Goal: Transaction & Acquisition: Book appointment/travel/reservation

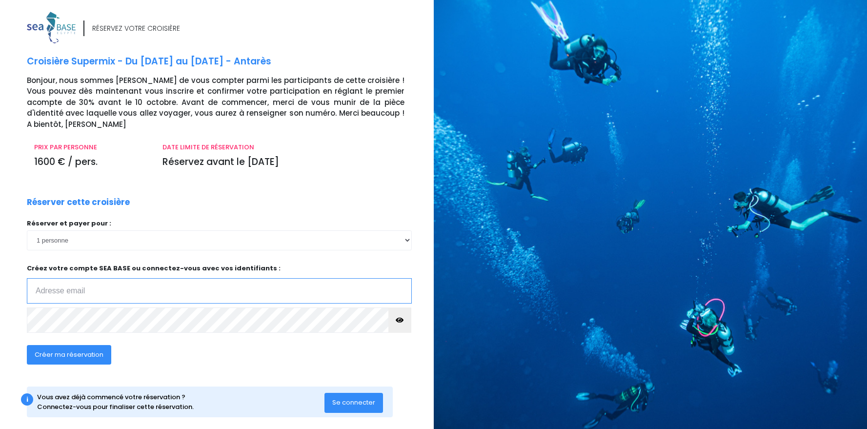
scroll to position [2, 0]
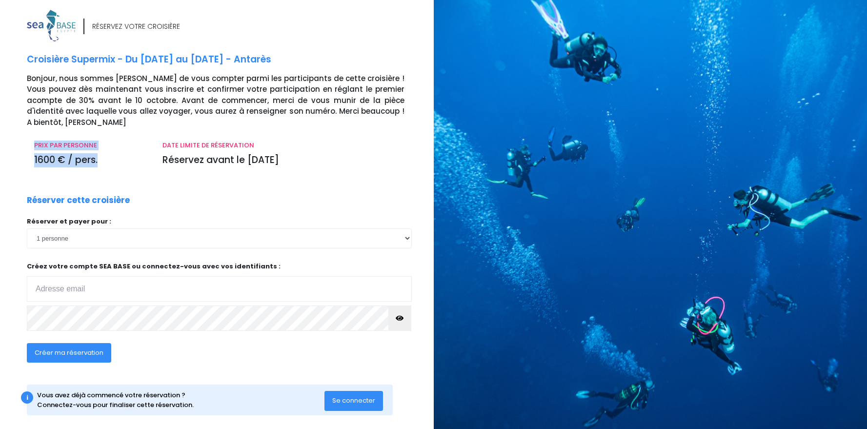
drag, startPoint x: 32, startPoint y: 135, endPoint x: 101, endPoint y: 154, distance: 71.2
click at [101, 154] on div "PRIX PAR PERSONNE 1600 € / pers." at bounding box center [91, 156] width 128 height 33
click at [80, 232] on select "1 personne 2 personnes 3 personnes 4 personnes" at bounding box center [219, 238] width 385 height 20
select select "2"
click at [27, 228] on select "1 personne 2 personnes 3 personnes 4 personnes" at bounding box center [219, 238] width 385 height 20
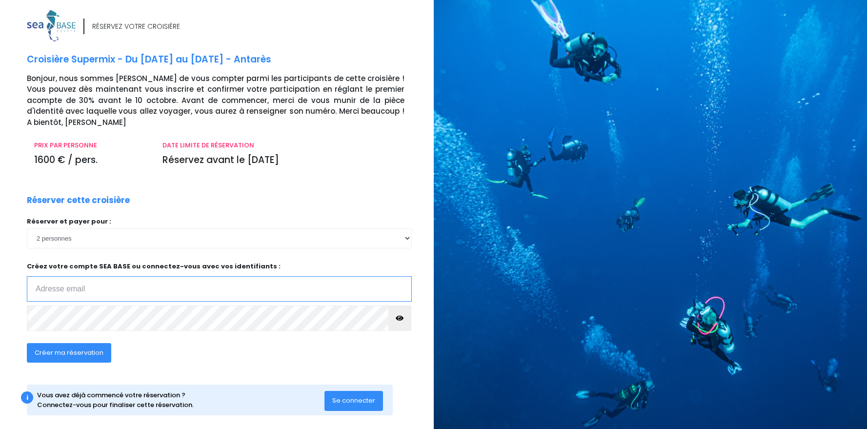
click at [68, 278] on input "email" at bounding box center [219, 288] width 385 height 25
click at [75, 281] on input "email" at bounding box center [219, 288] width 385 height 25
click at [86, 277] on input "email" at bounding box center [219, 288] width 385 height 25
click at [107, 278] on input "email" at bounding box center [219, 288] width 385 height 25
click at [85, 276] on input "sil" at bounding box center [219, 288] width 385 height 25
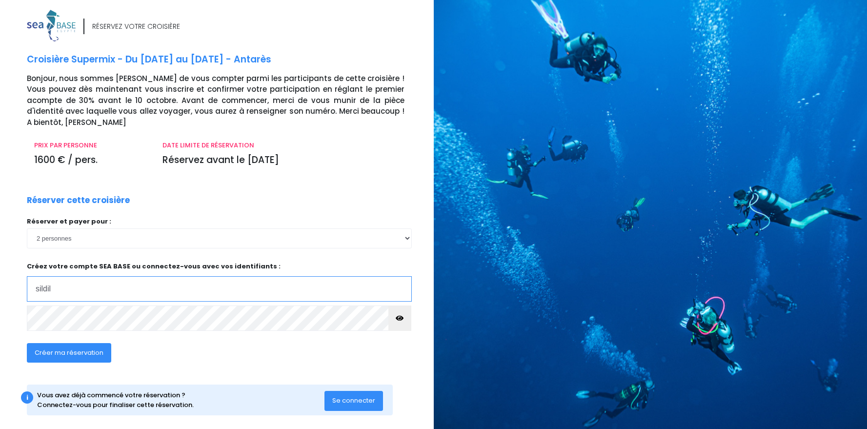
click input "submit" at bounding box center [0, 0] width 0 height 0
click at [82, 276] on input "sildillia" at bounding box center [219, 288] width 385 height 25
click at [83, 278] on input "sildillia" at bounding box center [219, 288] width 385 height 25
click at [91, 283] on input "sildillia" at bounding box center [219, 288] width 385 height 25
type input "sildillia_michael@yahoo.fr"
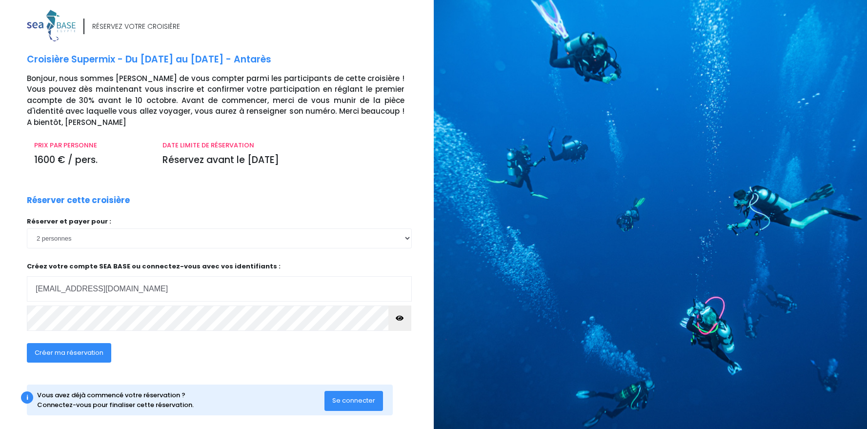
click at [403, 305] on button "button" at bounding box center [399, 317] width 23 height 25
click at [86, 348] on span "Créer ma réservation" at bounding box center [69, 352] width 69 height 9
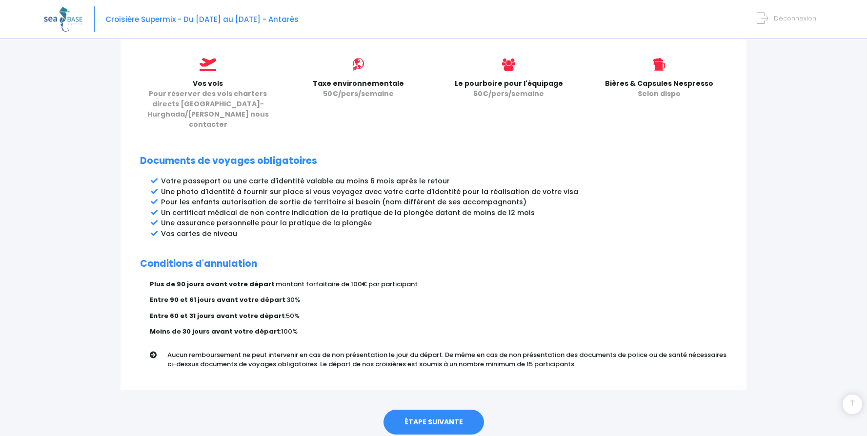
scroll to position [446, 0]
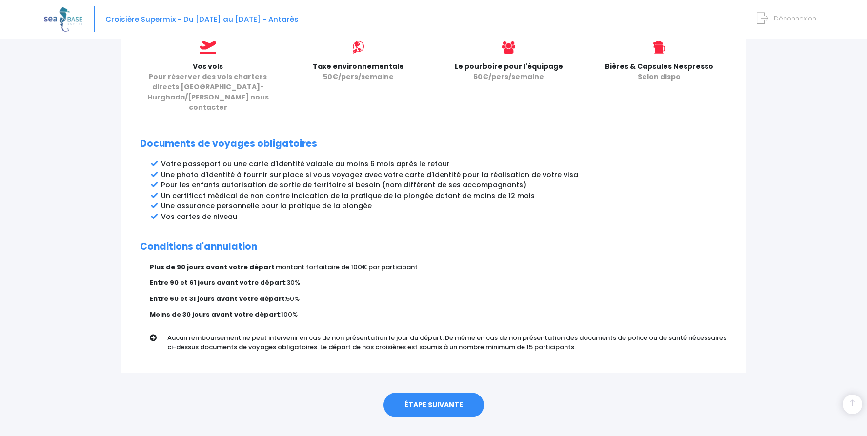
click at [425, 393] on link "ÉTAPE SUIVANTE" at bounding box center [433, 405] width 100 height 25
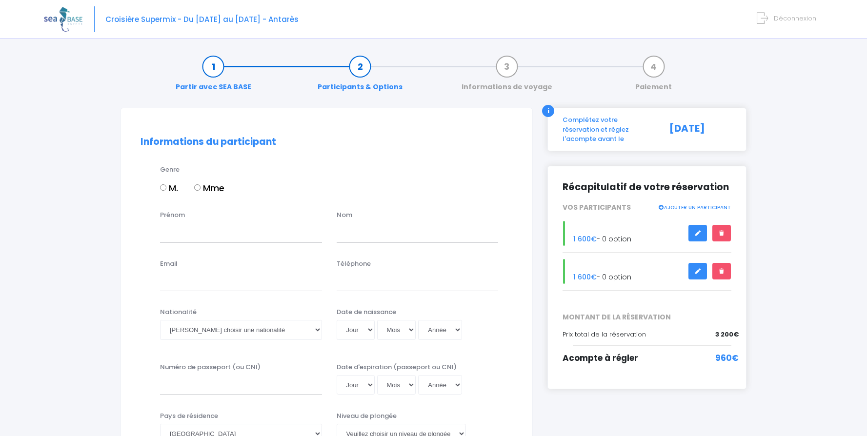
click at [163, 186] on input "M." at bounding box center [163, 187] width 6 height 6
radio input "true"
click at [194, 225] on input "Prénom" at bounding box center [241, 233] width 162 height 20
type input "MICHAEL"
type input "SILDILLIA"
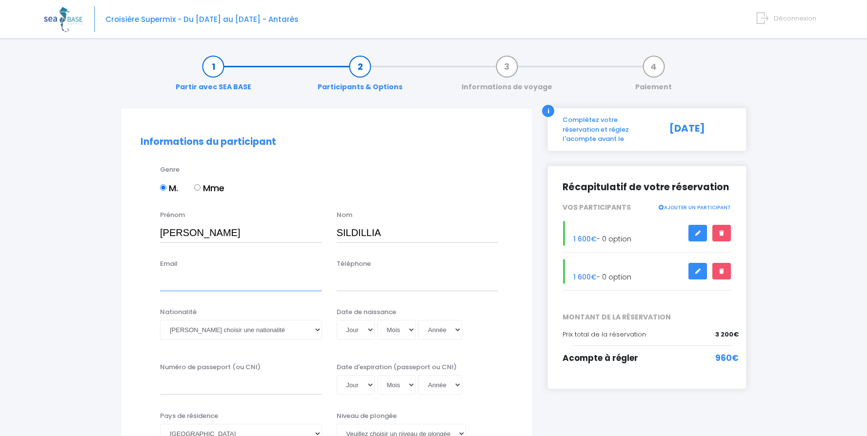
type input "sildillia_michael@yahoo.fr"
type input "0666980416"
click at [235, 332] on select "Veuillez choisir une nationalité Afghane Albanaise Algerienne Allemande America…" at bounding box center [241, 330] width 162 height 20
select select "Française"
click at [160, 320] on select "Veuillez choisir une nationalité Afghane Albanaise Algerienne Allemande America…" at bounding box center [241, 330] width 162 height 20
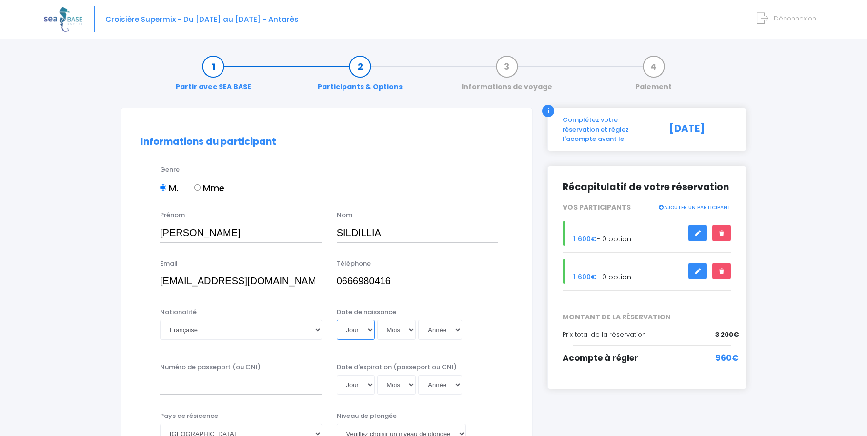
click at [356, 324] on select "Jour 01 02 03 04 05 06 07 08 09 10 11 12 13 14 15 16 17 18 19 20 21 22 23 24 25…" at bounding box center [356, 330] width 38 height 20
select select "14"
click at [337, 320] on select "Jour 01 02 03 04 05 06 07 08 09 10 11 12 13 14 15 16 17 18 19 20 21 22 23 24 25…" at bounding box center [356, 330] width 38 height 20
click at [394, 333] on select "Mois 01 02 03 04 05 06 07 08 09 10 11 12" at bounding box center [396, 330] width 39 height 20
select select "02"
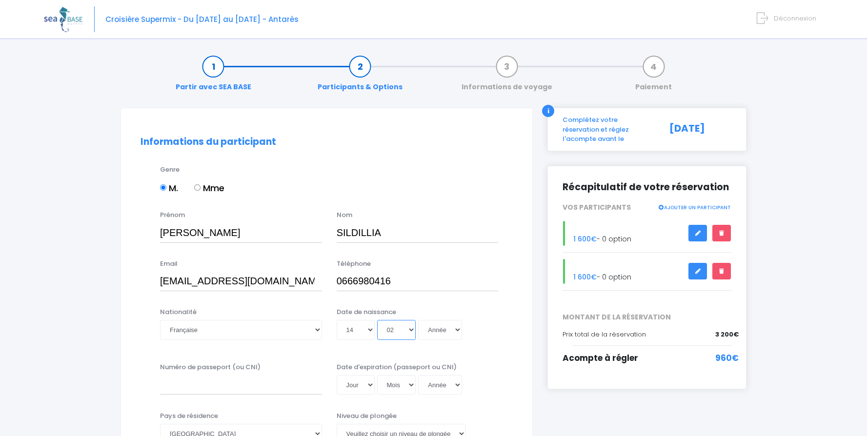
click at [377, 320] on select "Mois 01 02 03 04 05 06 07 08 09 10 11 12" at bounding box center [396, 330] width 39 height 20
click at [437, 328] on select "Année 2045 2044 2043 2042 2041 2040 2039 2038 2037 2036 2035 2034 2033 2032 203…" at bounding box center [440, 330] width 44 height 20
select select "1975"
click at [418, 320] on select "Année 2045 2044 2043 2042 2041 2040 2039 2038 2037 2036 2035 2034 2033 2032 203…" at bounding box center [440, 330] width 44 height 20
type input "1975-02-14"
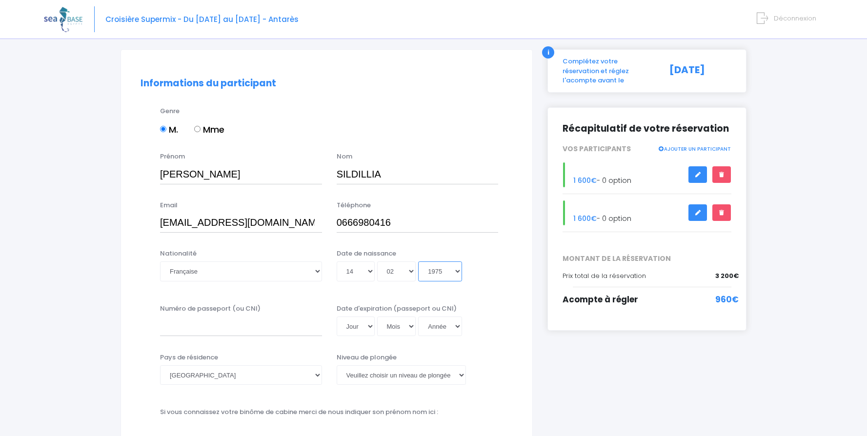
scroll to position [67, 0]
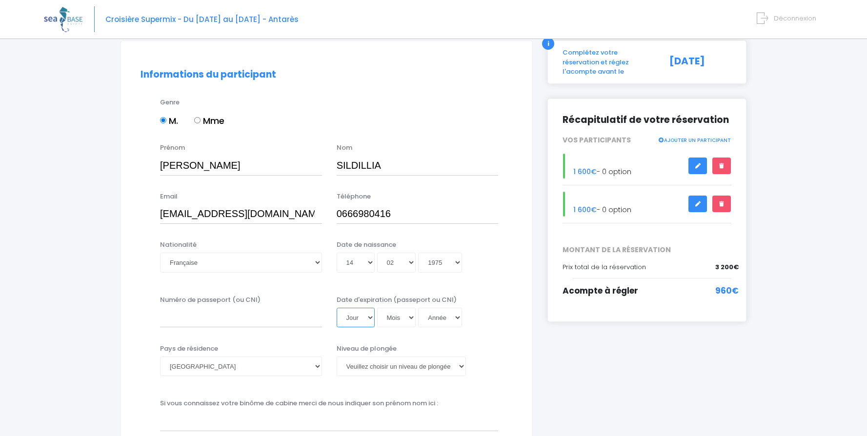
click at [353, 317] on select "Jour 01 02 03 04 05 06 07 08 09 10 11 12 13 14 15 16 17 18 19 20 21 22 23 24 25…" at bounding box center [356, 318] width 38 height 20
select select "27"
click at [337, 308] on select "Jour 01 02 03 04 05 06 07 08 09 10 11 12 13 14 15 16 17 18 19 20 21 22 23 24 25…" at bounding box center [356, 318] width 38 height 20
click at [400, 322] on select "Mois 01 02 03 04 05 06 07 08 09 10 11 12" at bounding box center [396, 318] width 39 height 20
select select "11"
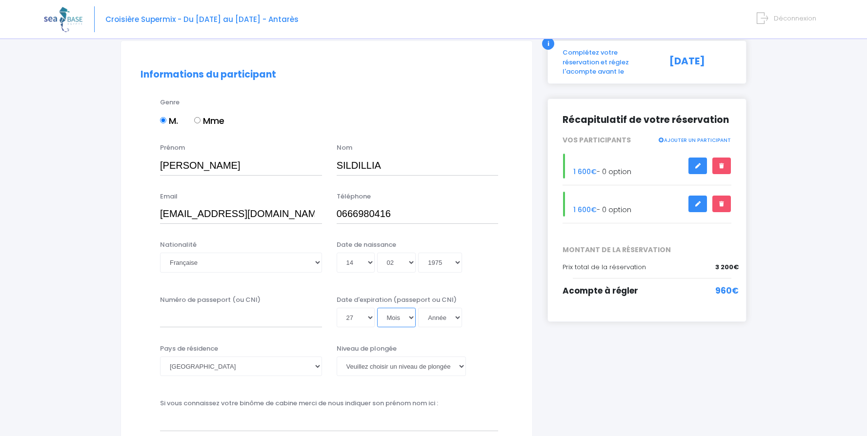
click at [377, 308] on select "Mois 01 02 03 04 05 06 07 08 09 10 11 12" at bounding box center [396, 318] width 39 height 20
click at [450, 316] on select "Année 2045 2044 2043 2042 2041 2040 2039 2038 2037 2036 2035 2034 2033 2032 203…" at bounding box center [440, 318] width 44 height 20
select select "2033"
click at [418, 308] on select "Année 2045 2044 2043 2042 2041 2040 2039 2038 2037 2036 2035 2034 2033 2032 203…" at bounding box center [440, 318] width 44 height 20
type input "2033-11-27"
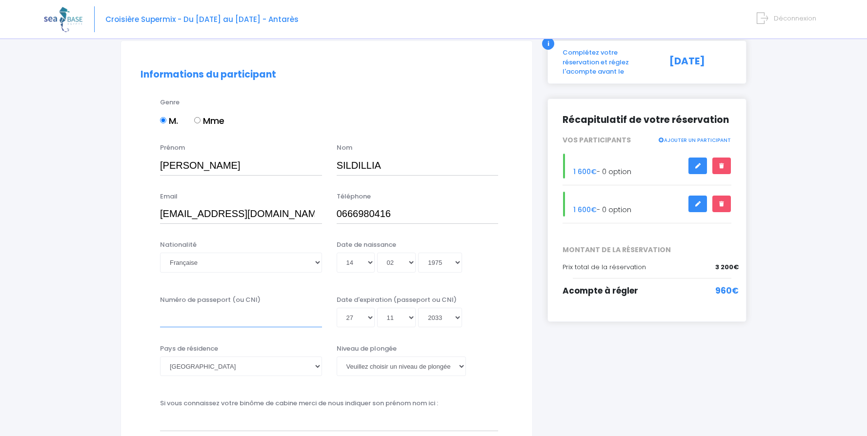
click at [191, 314] on input "Numéro de passeport (ou CNI)" at bounding box center [241, 318] width 162 height 20
type input "23AV80750"
click at [413, 365] on select "Veuillez choisir un niveau de plongée Non plongeur Junior OW diver Adventure OW…" at bounding box center [401, 367] width 129 height 20
select select "N3"
click at [337, 357] on select "Veuillez choisir un niveau de plongée Non plongeur Junior OW diver Adventure OW…" at bounding box center [401, 367] width 129 height 20
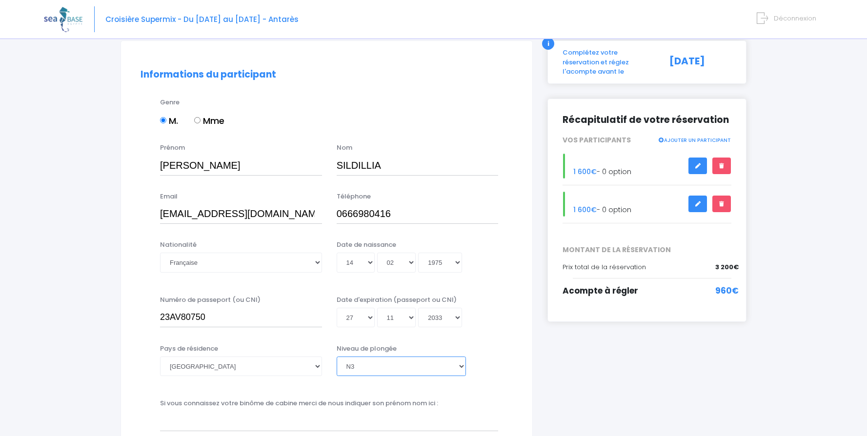
click at [462, 365] on select "Veuillez choisir un niveau de plongée Non plongeur Junior OW diver Adventure OW…" at bounding box center [401, 367] width 129 height 20
click at [337, 357] on select "Veuillez choisir un niveau de plongée Non plongeur Junior OW diver Adventure OW…" at bounding box center [401, 367] width 129 height 20
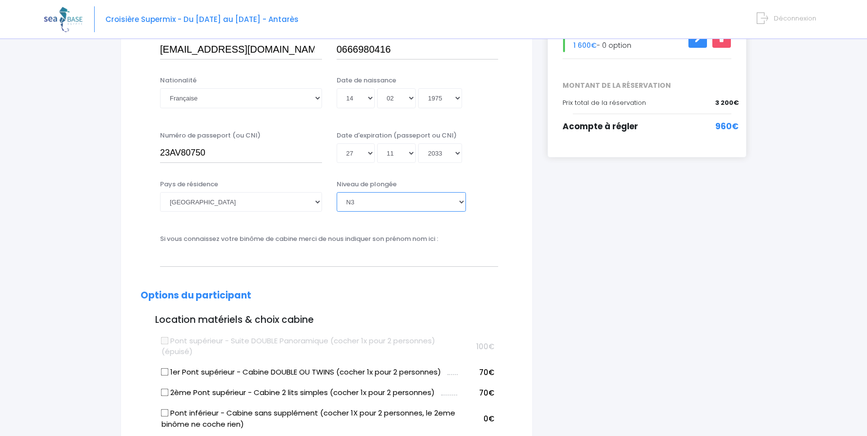
scroll to position [288, 0]
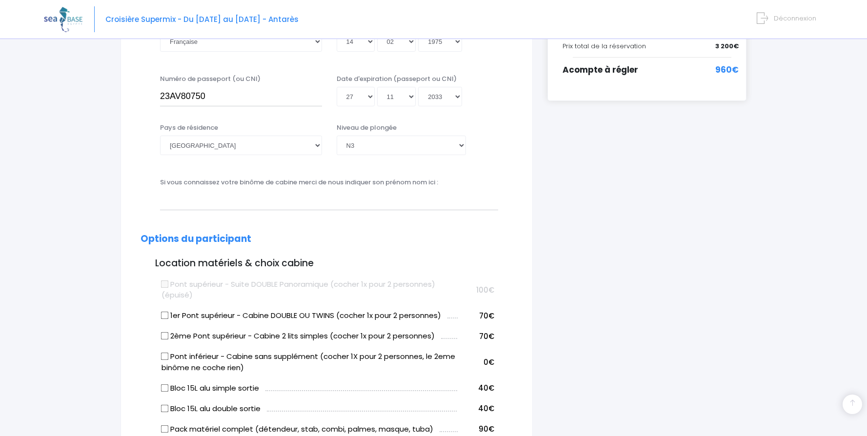
click at [208, 182] on label "Si vous connaissez votre binôme de cabine merci de nous indiquer son prénom nom…" at bounding box center [299, 183] width 278 height 10
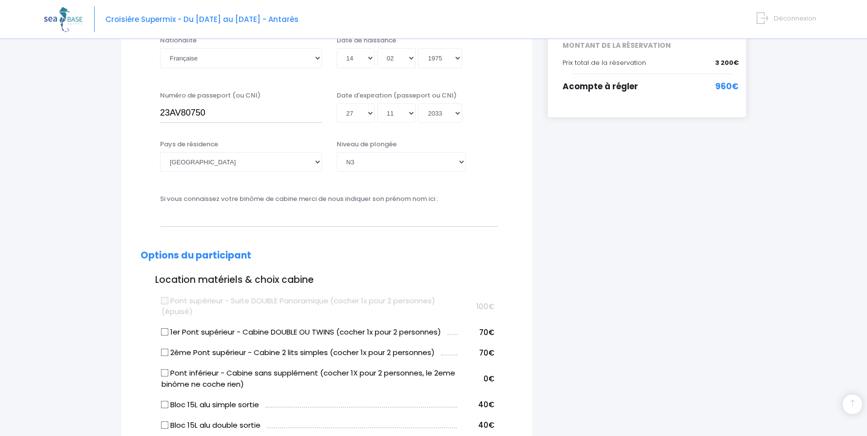
click at [277, 198] on label "Si vous connaissez votre binôme de cabine merci de nous indiquer son prénom nom…" at bounding box center [299, 199] width 278 height 10
click at [277, 20] on input "sildillia_michael@yahoo.fr" at bounding box center [241, 10] width 162 height 20
click at [371, 196] on label "Si vous connaissez votre binôme de cabine merci de nous indiquer son prénom nom…" at bounding box center [299, 199] width 278 height 10
click at [322, 20] on input "sildillia_michael@yahoo.fr" at bounding box center [241, 10] width 162 height 20
click at [415, 217] on input "text" at bounding box center [329, 217] width 338 height 20
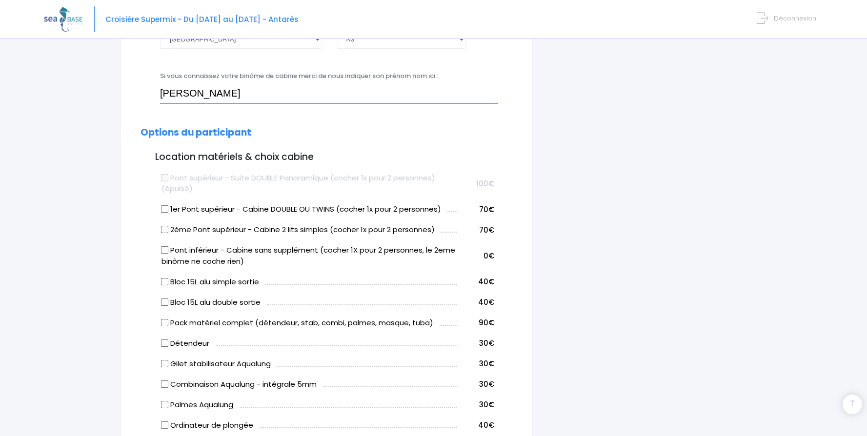
scroll to position [396, 0]
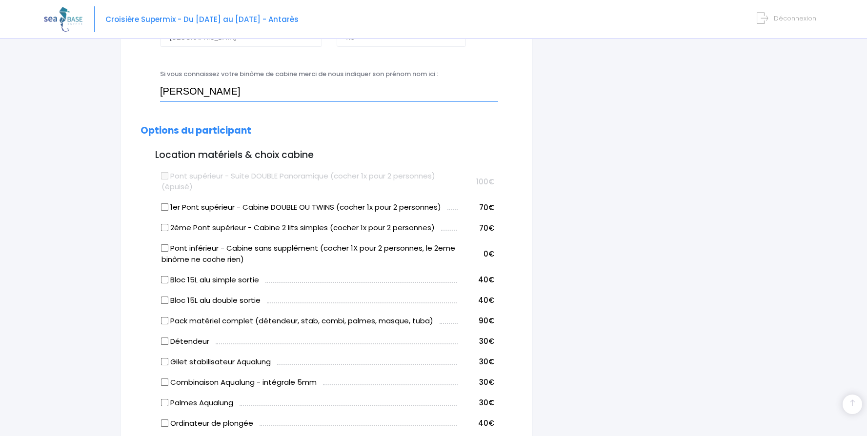
type input "Sildillia Corinne"
click at [165, 247] on input "Pont inférieur - Cabine sans supplément (cocher 1X pour 2 personnes, le 2eme bi…" at bounding box center [165, 248] width 8 height 8
checkbox input "true"
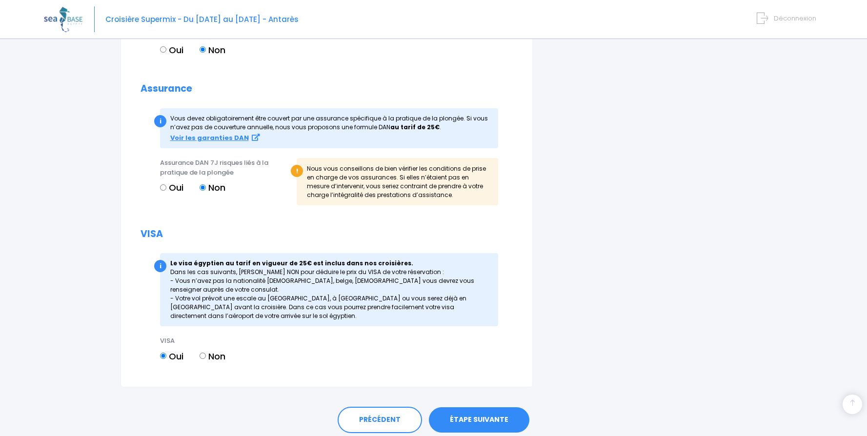
scroll to position [1001, 0]
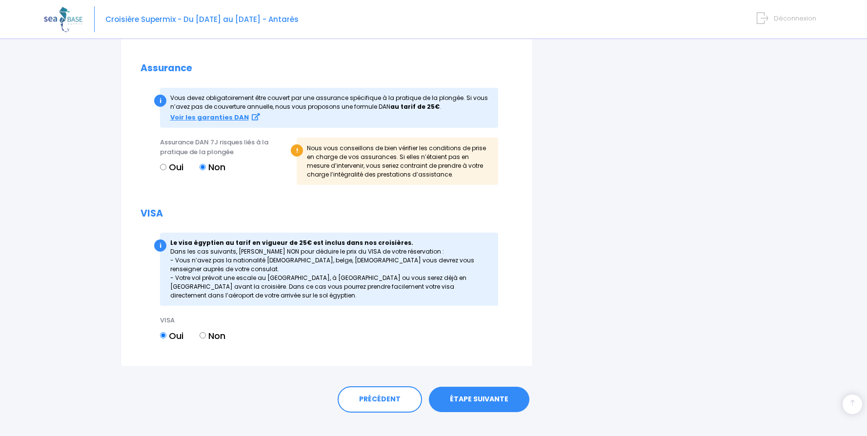
click at [492, 396] on link "ÉTAPE SUIVANTE" at bounding box center [479, 399] width 100 height 25
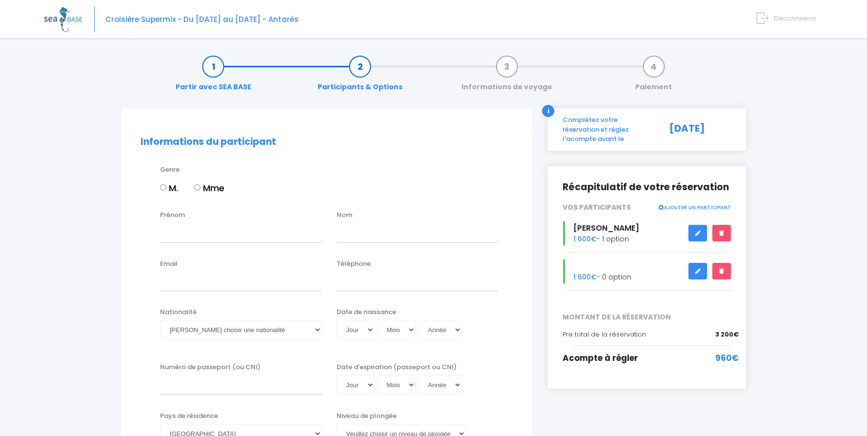
click at [196, 185] on input "Mme" at bounding box center [197, 187] width 6 height 6
radio input "true"
click at [186, 228] on input "Prénom" at bounding box center [241, 233] width 162 height 20
type input "c"
type input "Corinne"
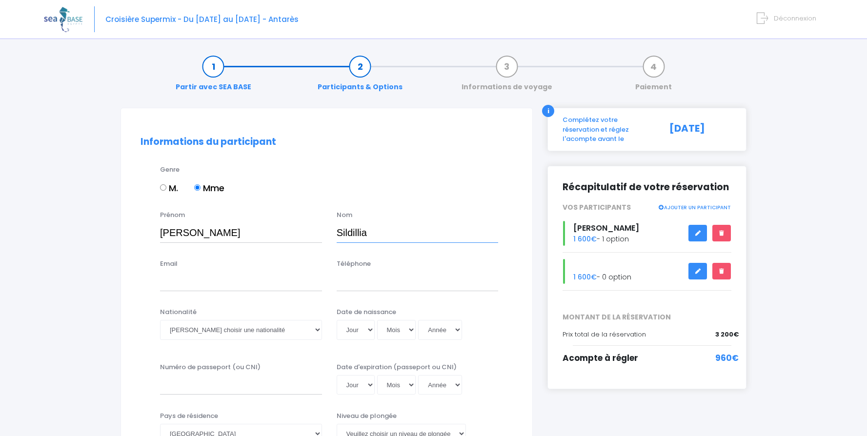
type input "Sildillia"
type input "corbeaucorinne@yahoo.fr"
type input "0621049606"
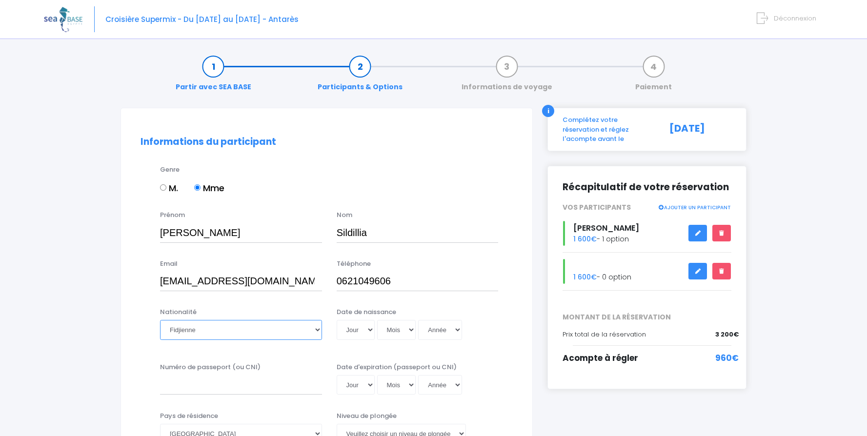
select select "Française"
click at [160, 320] on select "Veuillez choisir une nationalité Afghane Albanaise Algerienne Allemande America…" at bounding box center [241, 330] width 162 height 20
select select "24"
click at [337, 320] on select "Jour 01 02 03 04 05 06 07 08 09 10 11 12 13 14 15 16 17 18 19 20 21 22 23 24 25…" at bounding box center [356, 330] width 38 height 20
select select "08"
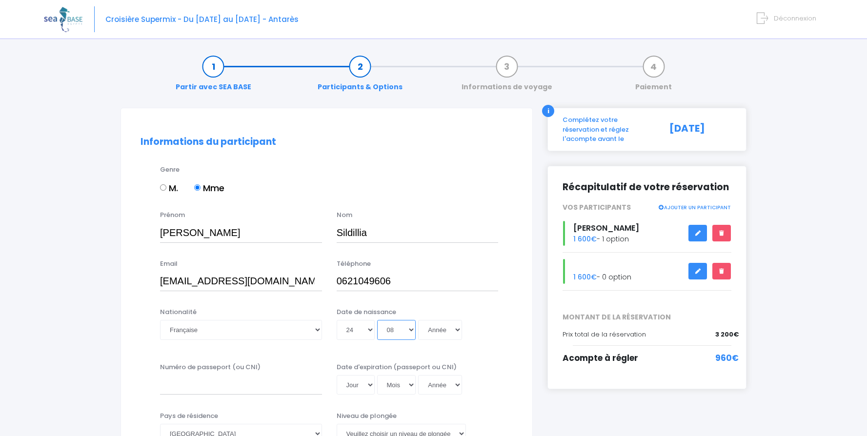
click at [377, 320] on select "Mois 01 02 03 04 05 06 07 08 09 10 11 12" at bounding box center [396, 330] width 39 height 20
select select "1973"
click at [418, 320] on select "Année 2045 2044 2043 2042 2041 2040 2039 2038 2037 2036 2035 2034 2033 2032 203…" at bounding box center [440, 330] width 44 height 20
type input "1973-08-24"
type input "23CR51755"
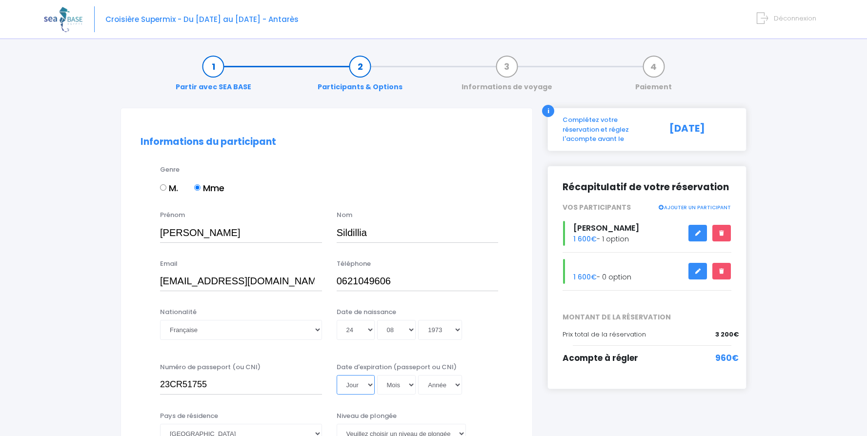
select select "19"
click at [337, 375] on select "Jour 01 02 03 04 05 06 07 08 09 10 11 12 13 14 15 16 17 18 19 20 21 22 23 24 25…" at bounding box center [356, 385] width 38 height 20
select select "12"
click at [377, 375] on select "Mois 01 02 03 04 05 06 07 08 09 10 11 12" at bounding box center [396, 385] width 39 height 20
select select "2033"
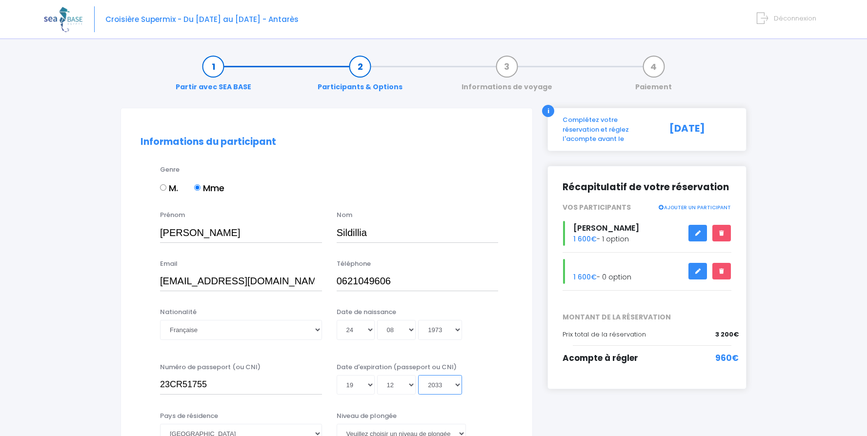
click at [418, 375] on select "Année 2045 2044 2043 2042 2041 2040 2039 2038 2037 2036 2035 2034 2033 2032 203…" at bounding box center [440, 385] width 44 height 20
type input "2033-12-19"
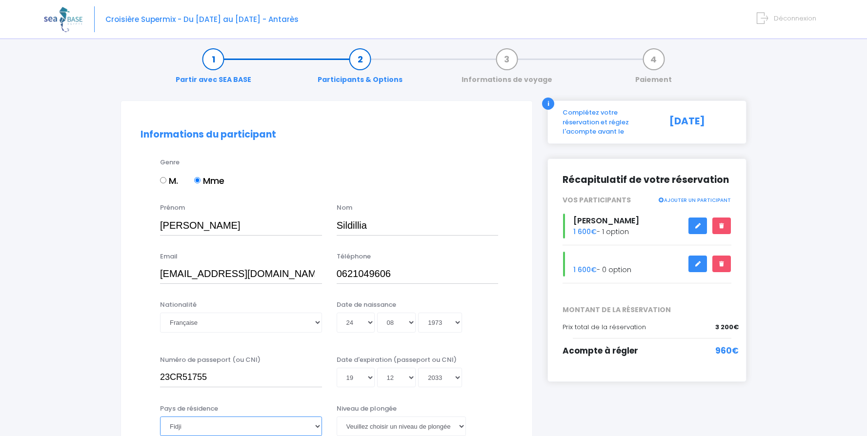
select select "France"
click at [160, 416] on select "Afghanistan Afrique du Sud Albanie Algérie Allemagne Andorre Angola Anguilla An…" at bounding box center [241, 426] width 162 height 20
select select "N4"
click at [337, 416] on select "Veuillez choisir un niveau de plongée Non plongeur Junior OW diver Adventure OW…" at bounding box center [401, 426] width 129 height 20
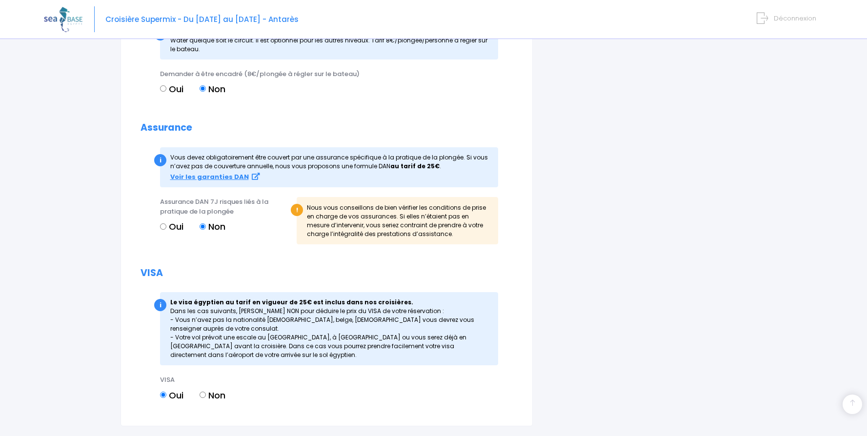
scroll to position [1017, 0]
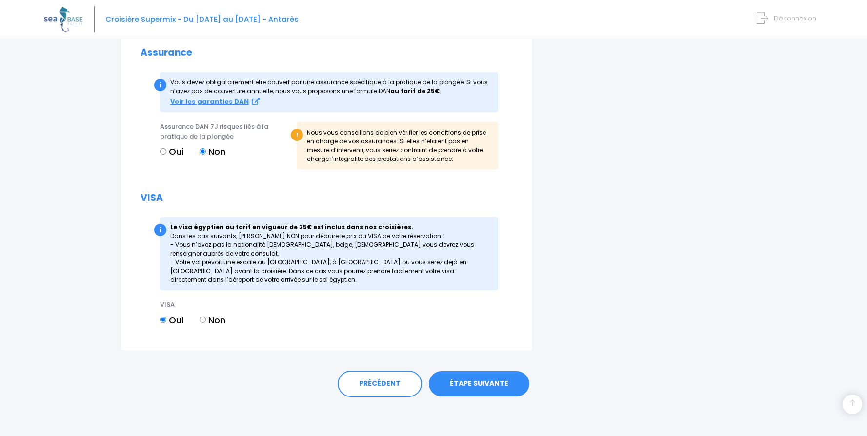
type input "Michael Sildillia"
click at [473, 386] on link "ÉTAPE SUIVANTE" at bounding box center [479, 383] width 100 height 25
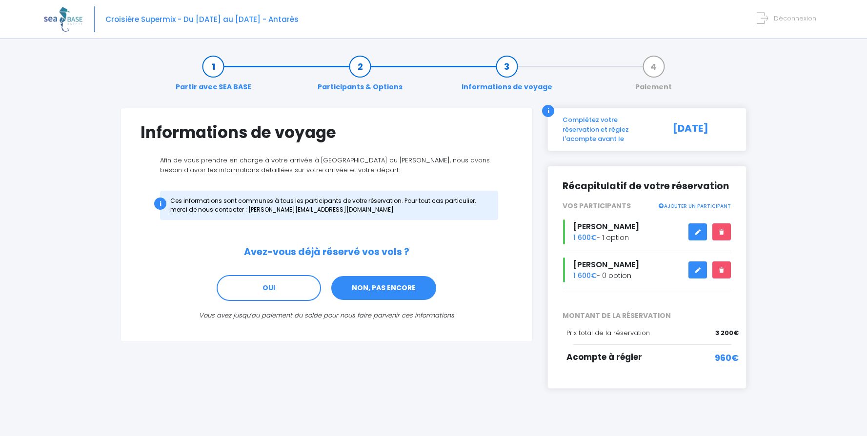
click at [367, 291] on link "NON, PAS ENCORE" at bounding box center [383, 288] width 107 height 26
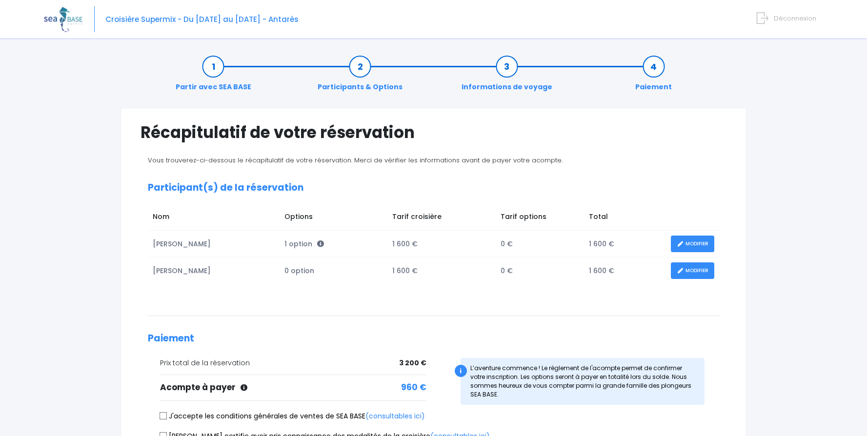
click at [701, 270] on link "MODIFIER" at bounding box center [692, 270] width 43 height 17
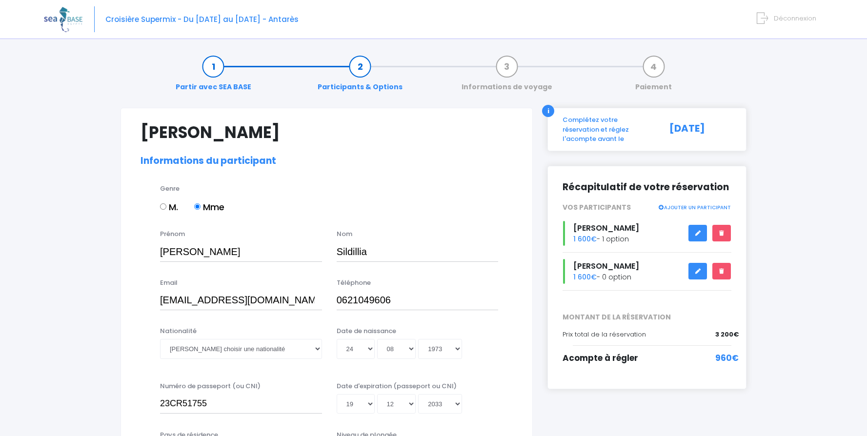
select select "N4"
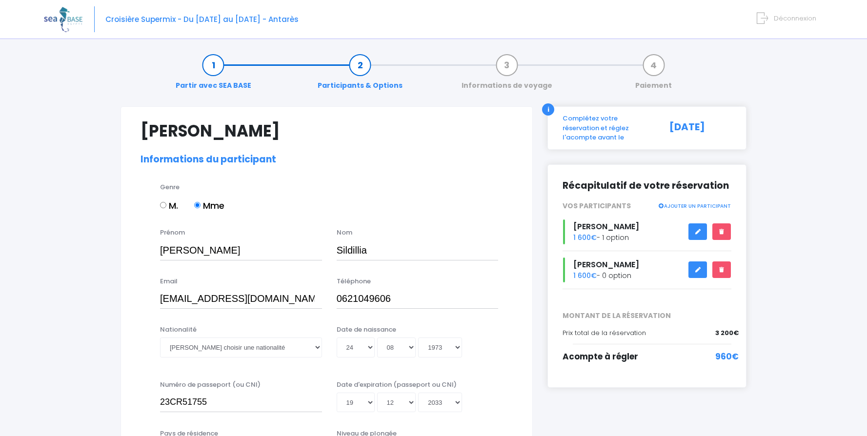
scroll to position [2, 0]
click at [365, 248] on input "Sildillia" at bounding box center [418, 250] width 162 height 20
type input "SILDILLIA"
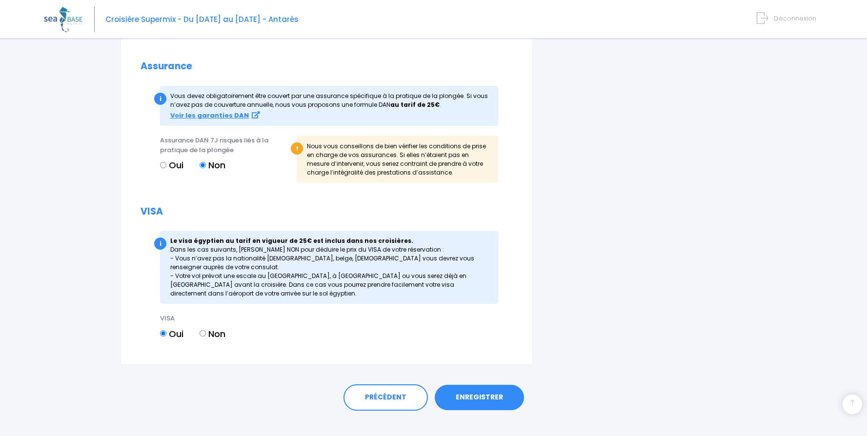
scroll to position [1036, 0]
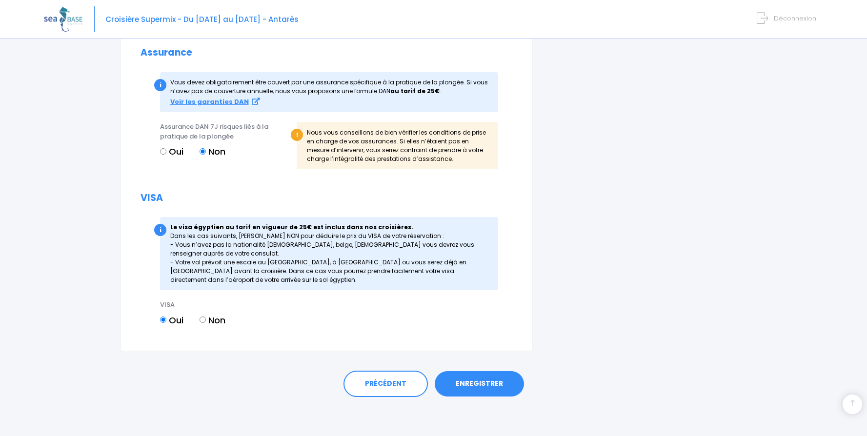
click at [473, 383] on link "ENREGISTRER" at bounding box center [479, 383] width 89 height 25
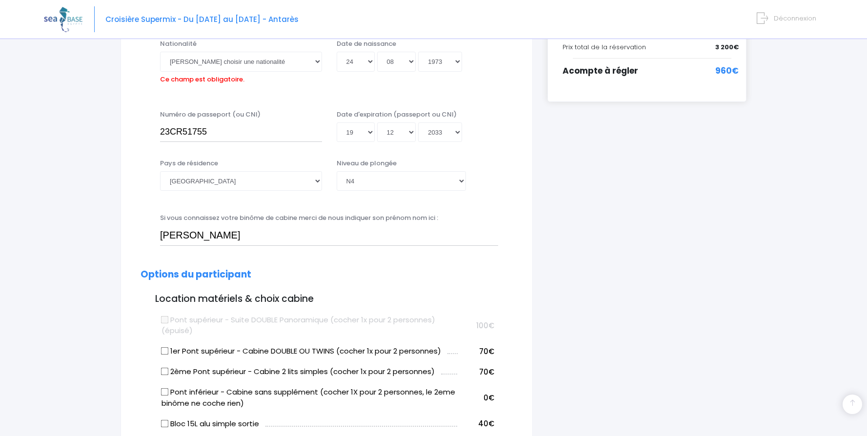
scroll to position [241, 0]
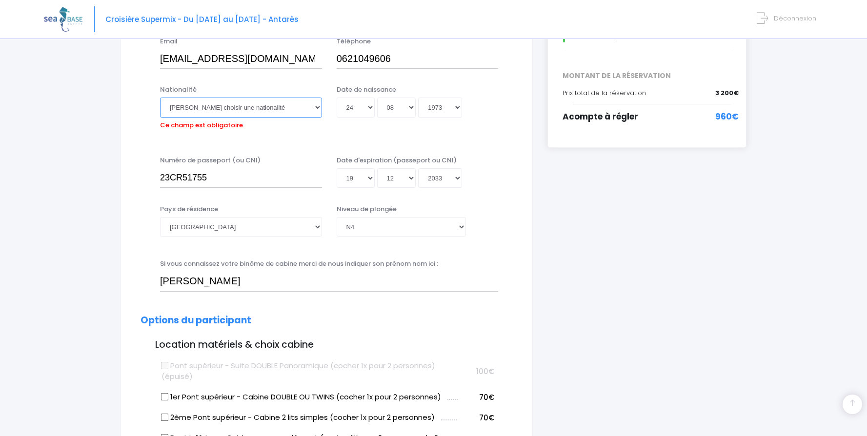
click at [215, 105] on select "Veuillez choisir une nationalité Afghane Albanaise Algerienne Allemande America…" at bounding box center [241, 108] width 162 height 20
select select "Française"
click at [160, 98] on select "Veuillez choisir une nationalité Afghane Albanaise Algerienne Allemande America…" at bounding box center [241, 108] width 162 height 20
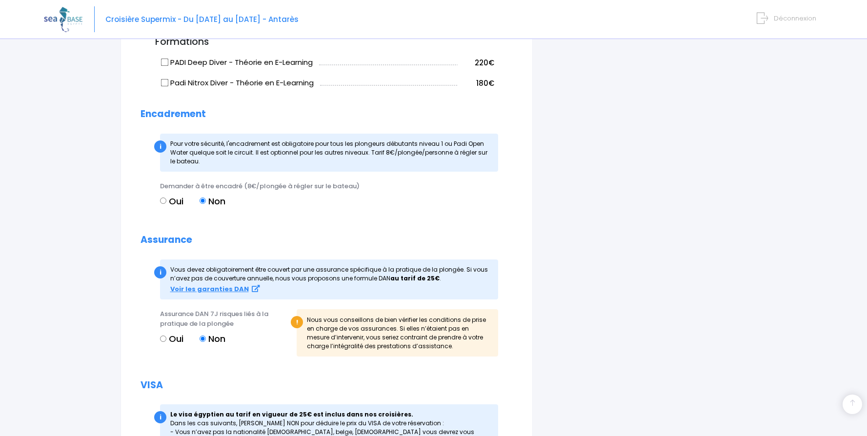
scroll to position [1036, 0]
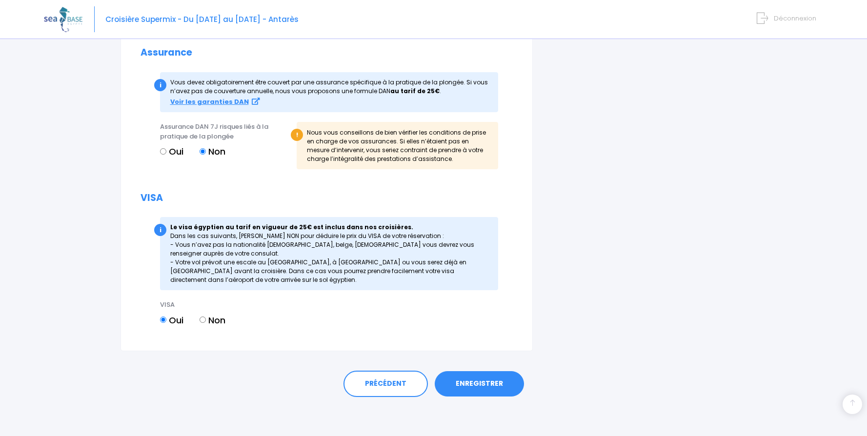
click at [482, 384] on link "ENREGISTRER" at bounding box center [479, 383] width 89 height 25
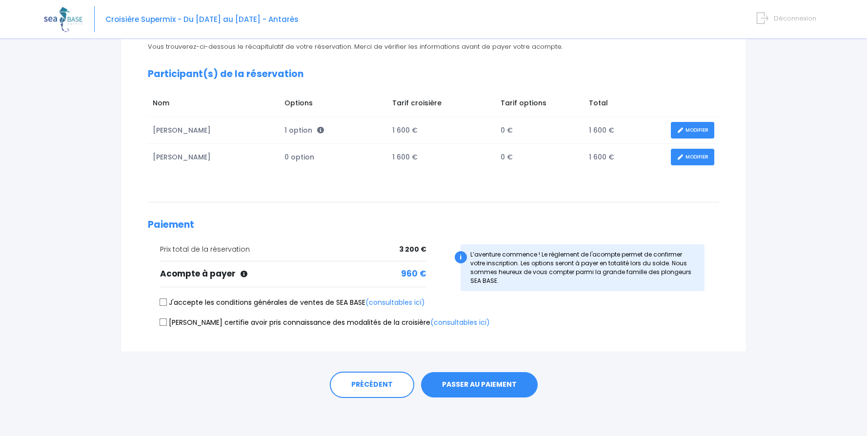
scroll to position [114, 0]
click at [164, 300] on input "J'accepte les conditions générales de ventes de SEA BASE (consultables ici)" at bounding box center [163, 302] width 8 height 8
checkbox input "true"
click at [164, 322] on input "[PERSON_NAME] certifie avoir pris connaissance des modalités de la croisière (c…" at bounding box center [163, 321] width 8 height 8
checkbox input "true"
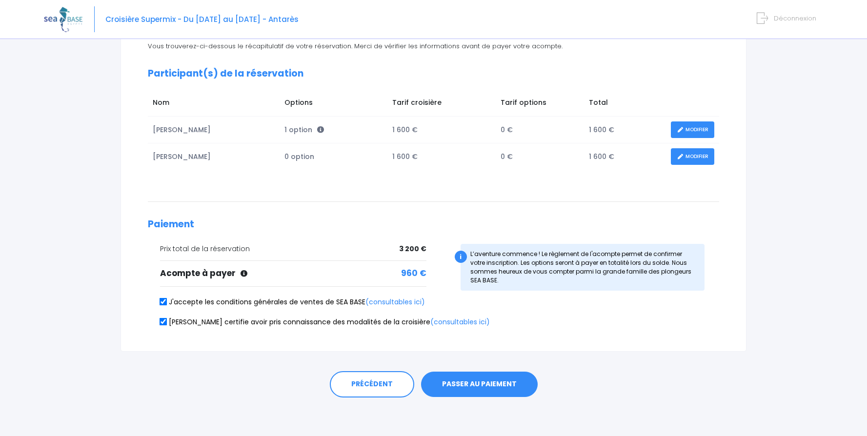
click at [482, 383] on button "PASSER AU PAIEMENT" at bounding box center [479, 384] width 117 height 25
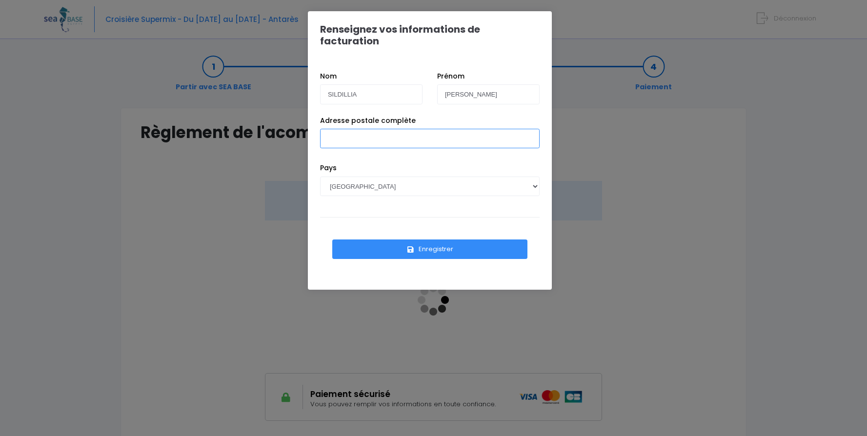
click at [366, 129] on input "Adresse postale complète" at bounding box center [429, 139] width 219 height 20
type input "[STREET_ADDRESS]"
click at [441, 239] on button "Enregistrer" at bounding box center [429, 249] width 195 height 20
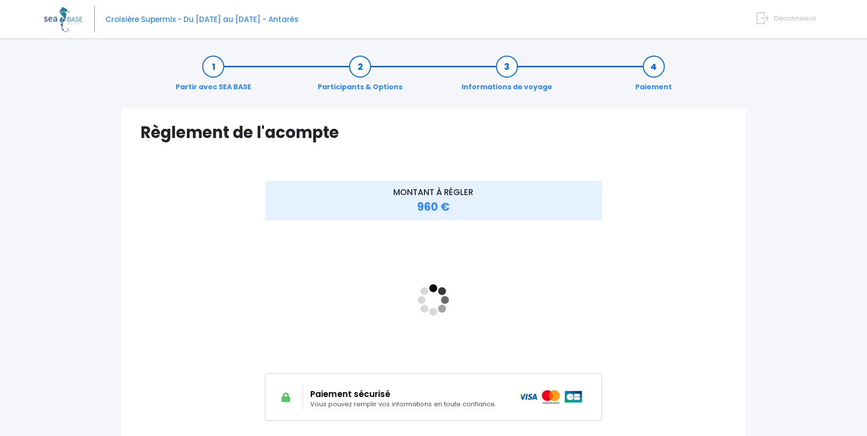
click at [622, 390] on div "MONTANT À RÉGLER 960 €" at bounding box center [433, 300] width 391 height 239
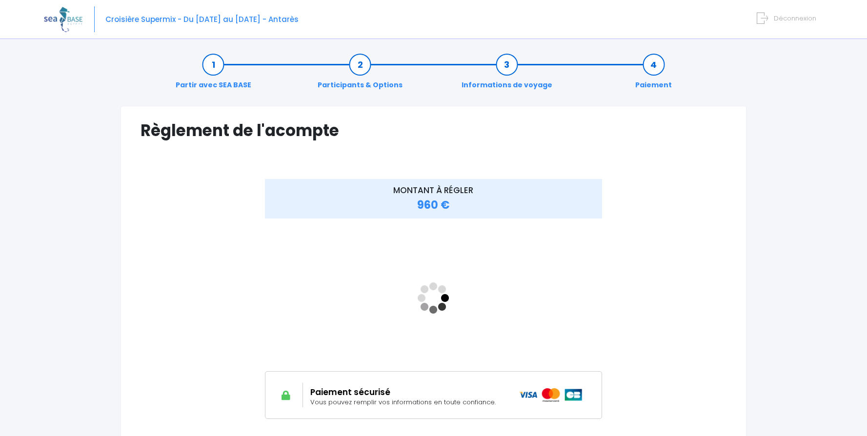
scroll to position [1, 0]
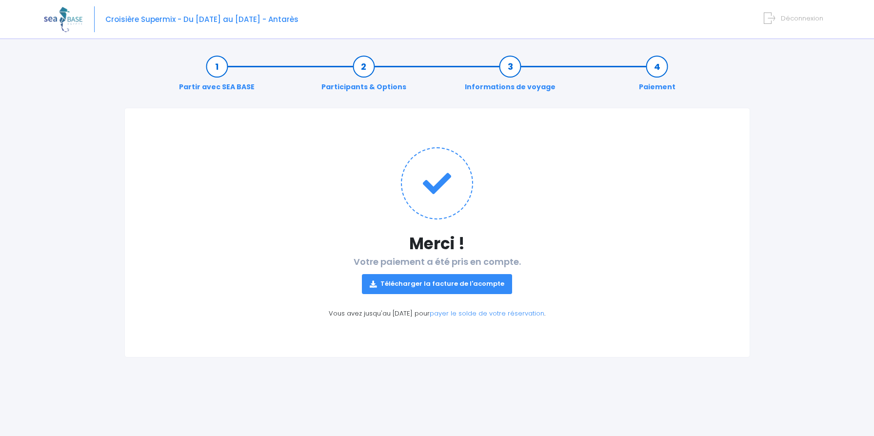
click at [403, 319] on div "Merci ! Votre paiement a été pris en compte. Télécharger la facture de l'acompt…" at bounding box center [437, 233] width 626 height 250
click at [415, 283] on link "Télécharger la facture de l'acompte" at bounding box center [437, 284] width 150 height 20
